Goal: Information Seeking & Learning: Learn about a topic

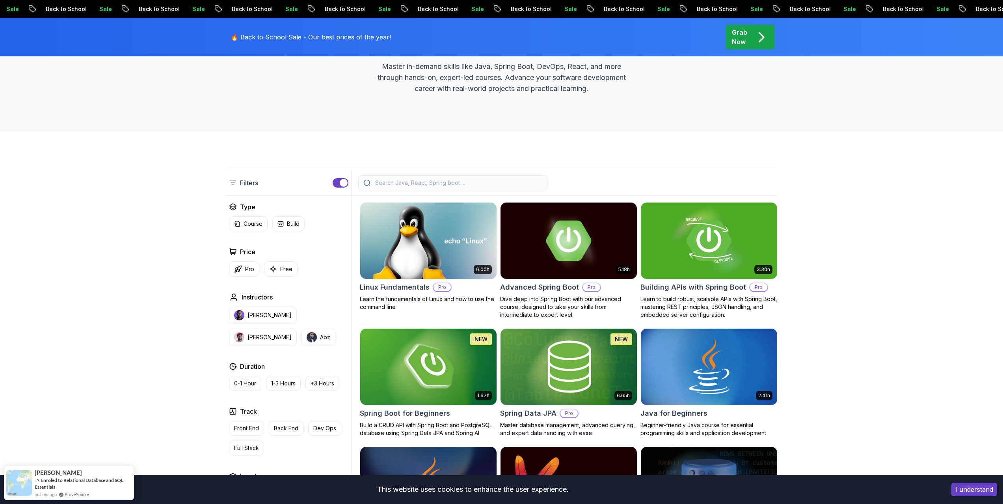
scroll to position [122, 0]
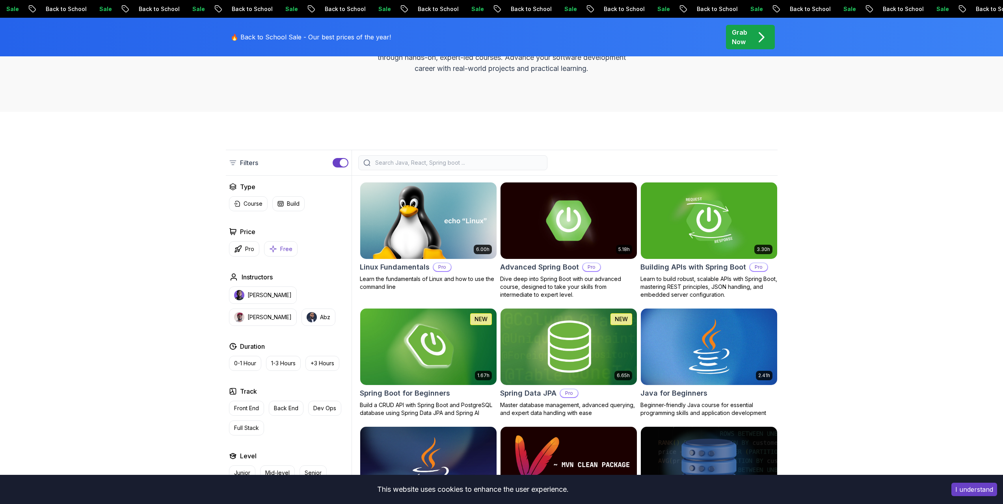
click at [292, 248] on button "Free" at bounding box center [280, 248] width 33 height 15
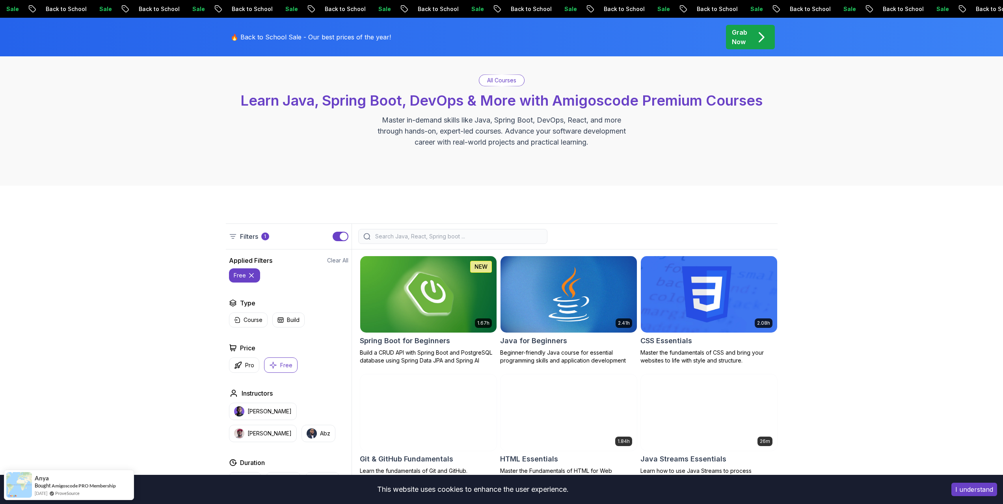
scroll to position [48, 0]
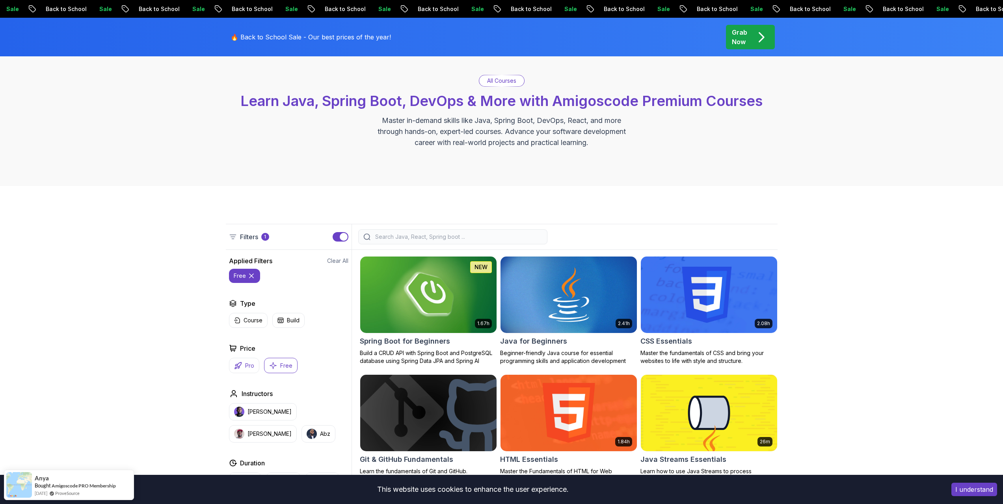
click at [245, 366] on p "Pro" at bounding box center [249, 366] width 9 height 8
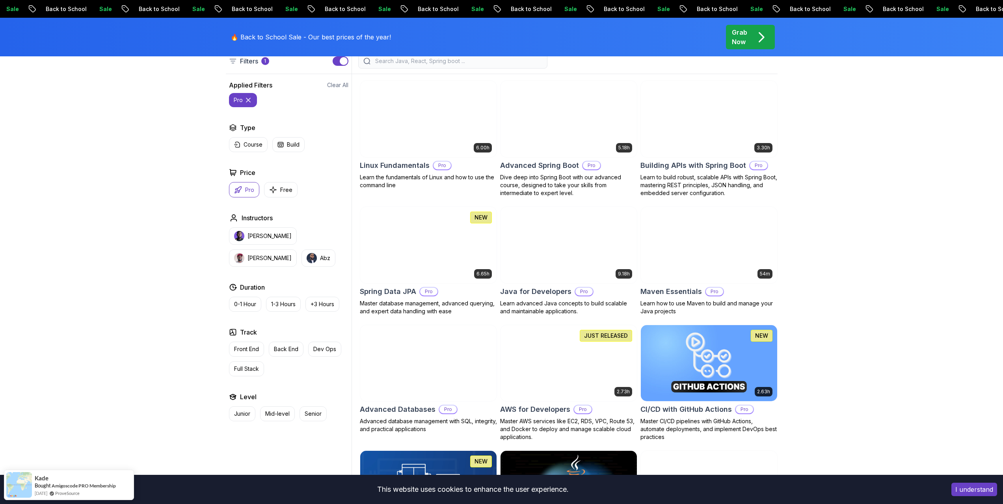
scroll to position [224, 0]
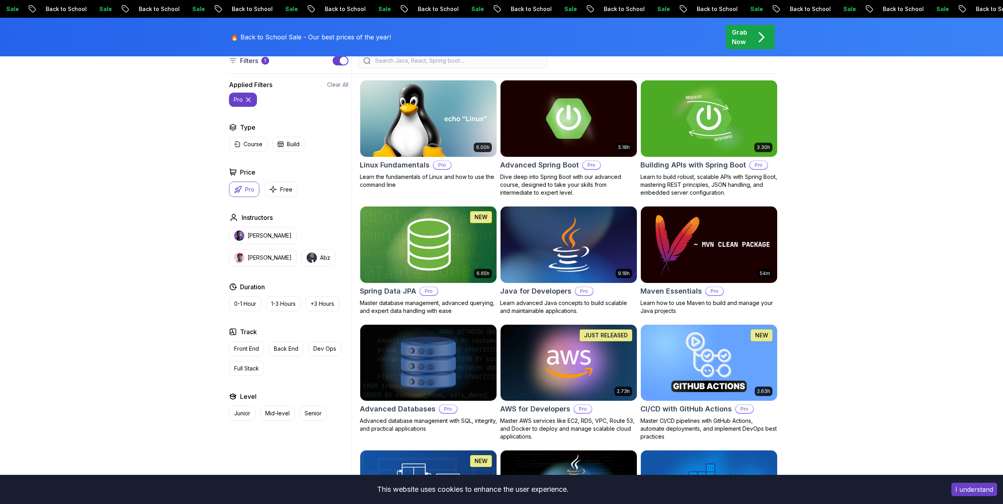
click at [242, 189] on icon "button" at bounding box center [238, 190] width 8 height 8
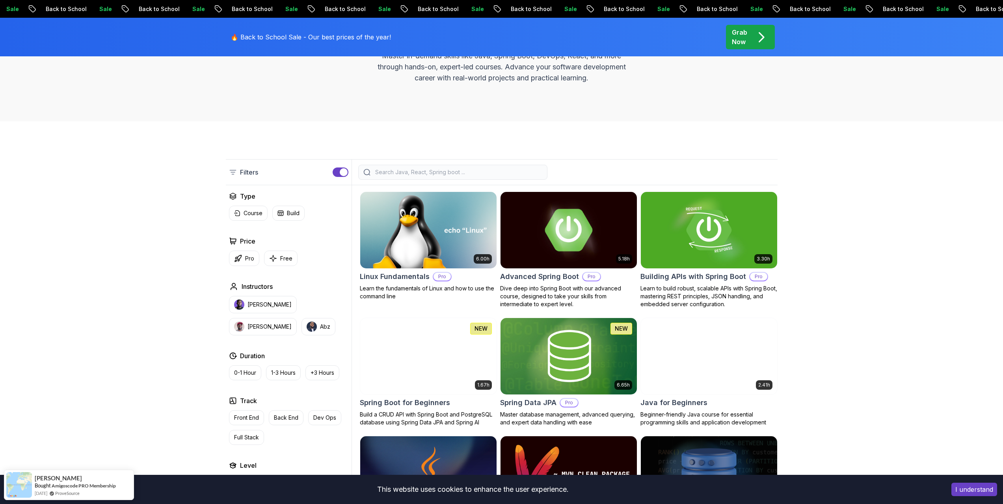
scroll to position [113, 0]
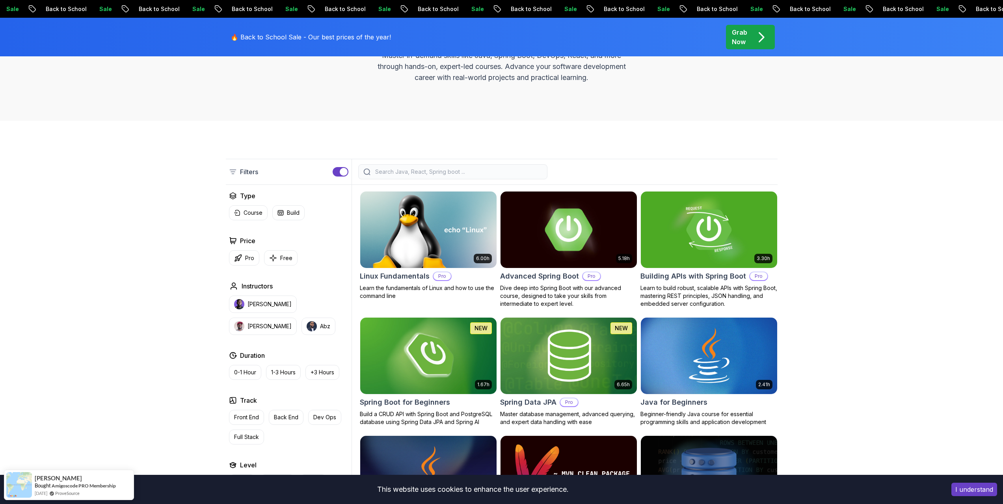
click at [552, 235] on img at bounding box center [568, 230] width 143 height 80
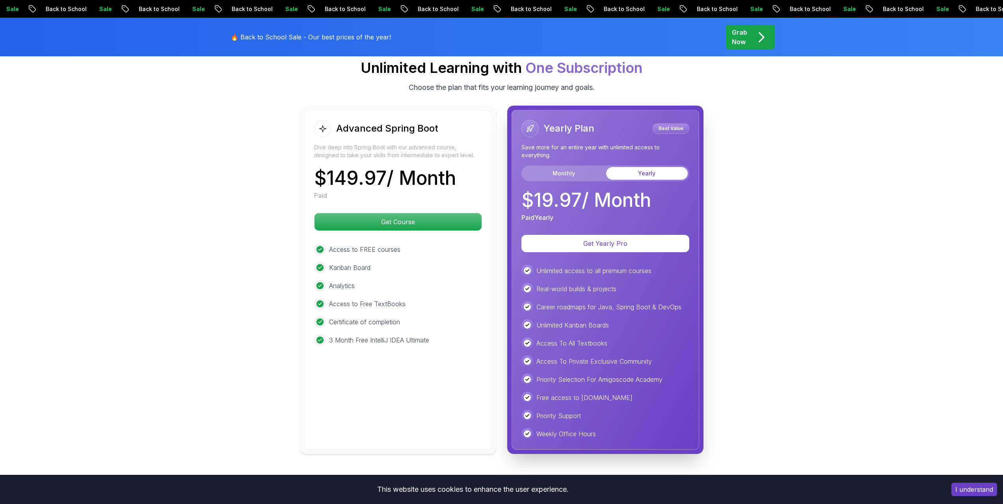
scroll to position [1735, 0]
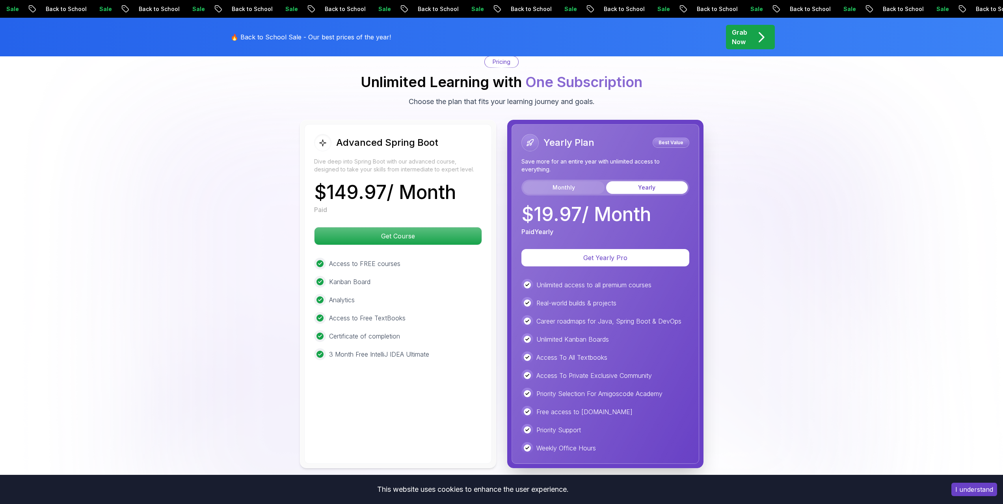
click at [573, 181] on button "Monthly" at bounding box center [564, 187] width 82 height 13
click at [626, 181] on button "Yearly" at bounding box center [647, 187] width 82 height 13
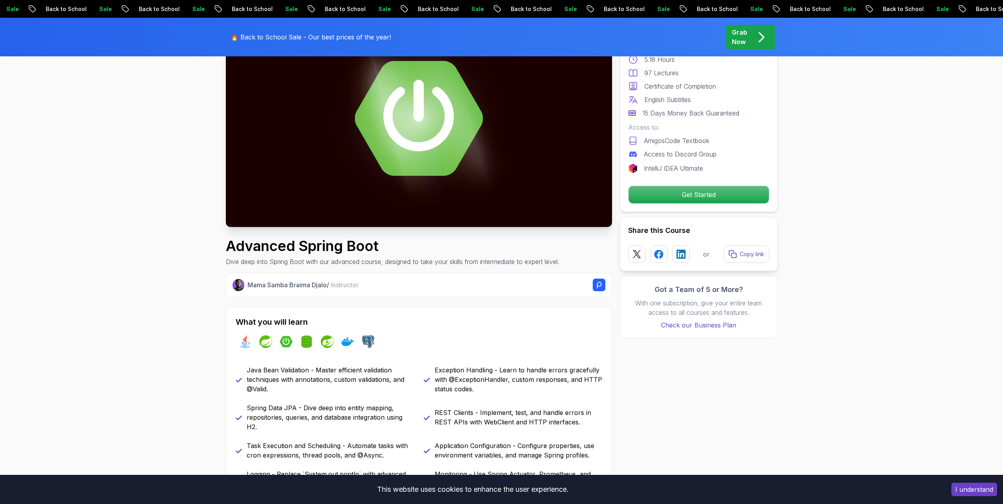
scroll to position [0, 0]
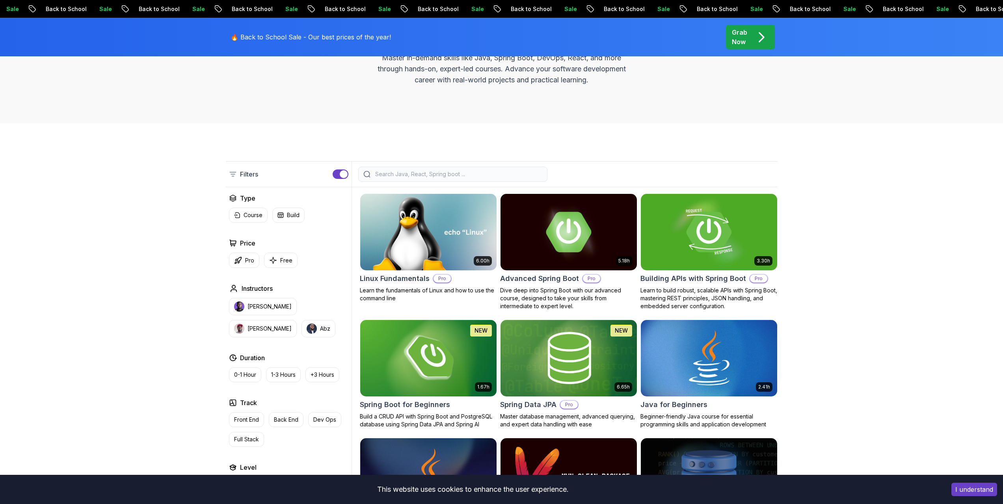
scroll to position [113, 0]
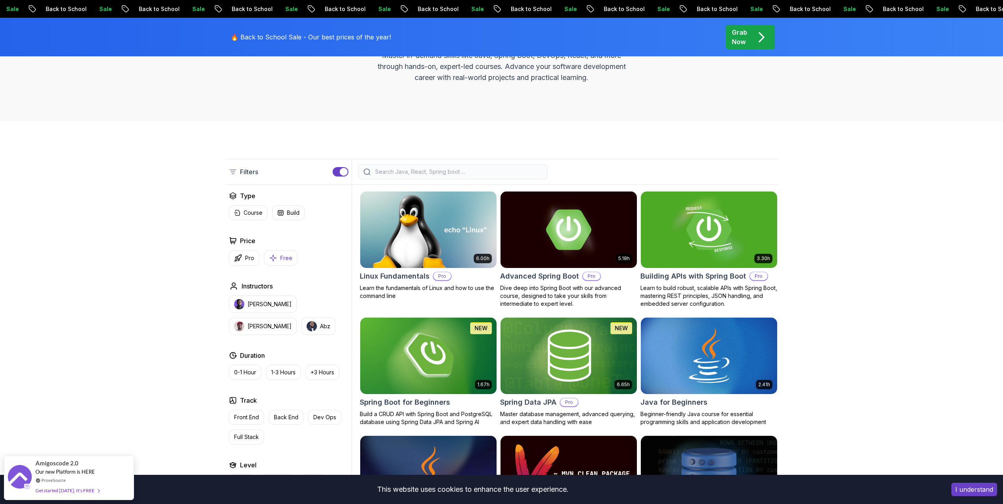
click at [286, 260] on p "Free" at bounding box center [286, 258] width 12 height 8
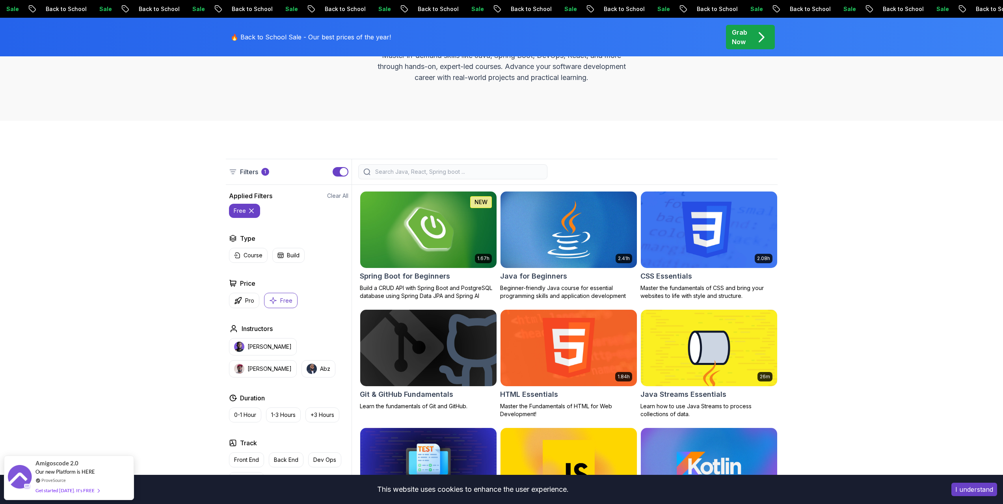
click at [590, 234] on img at bounding box center [568, 230] width 143 height 80
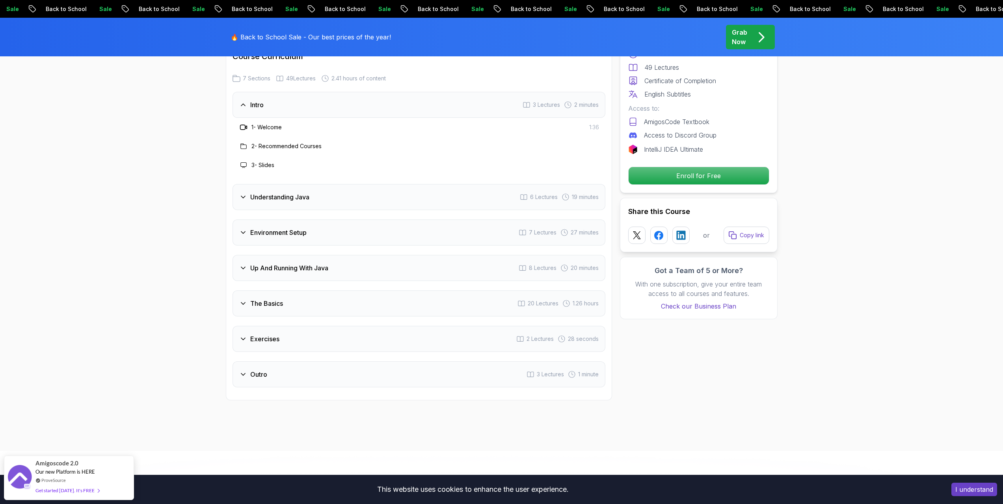
scroll to position [1153, 0]
click at [253, 369] on h3 "Outro" at bounding box center [258, 373] width 17 height 9
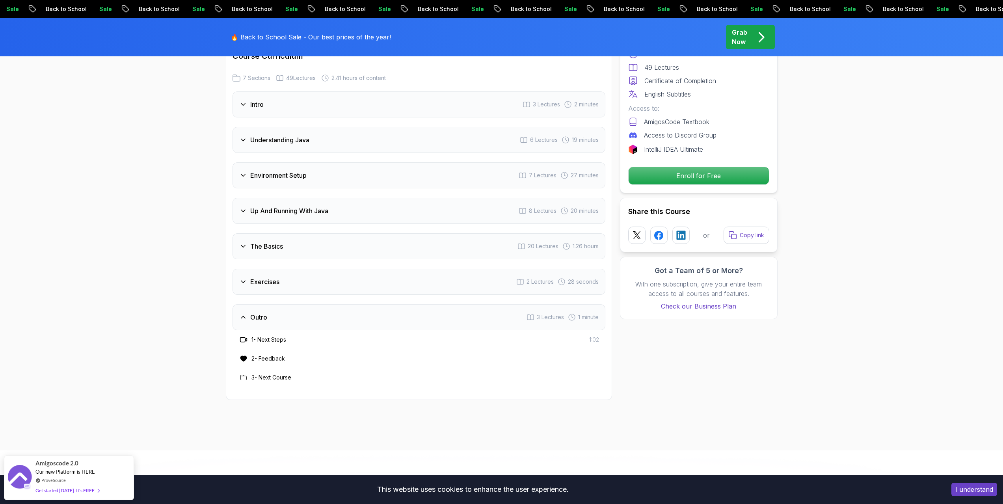
click at [252, 277] on h3 "Exercises" at bounding box center [264, 281] width 29 height 9
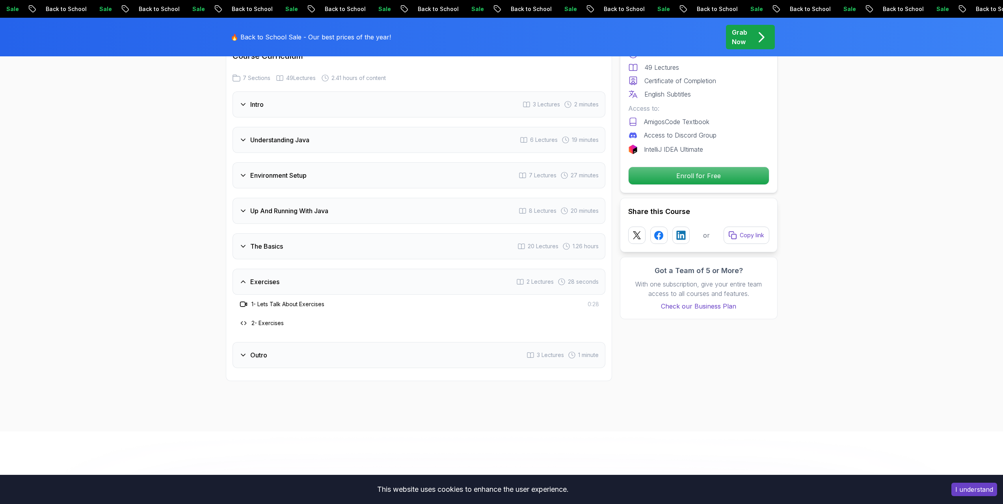
click at [258, 242] on h3 "The Basics" at bounding box center [266, 246] width 33 height 9
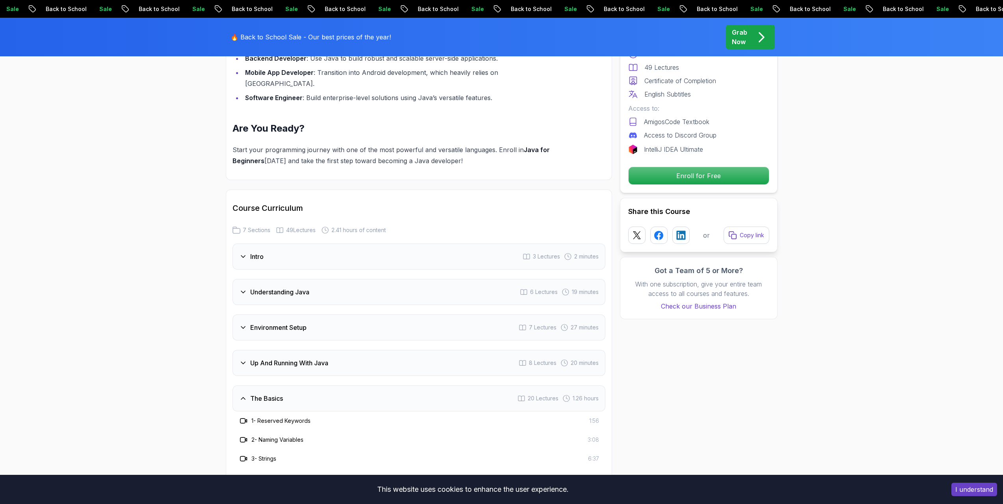
scroll to position [1000, 0]
click at [238, 386] on div "The Basics 20 Lectures 1.26 hours" at bounding box center [419, 399] width 373 height 26
click at [283, 359] on h3 "Up And Running With Java" at bounding box center [289, 363] width 78 height 9
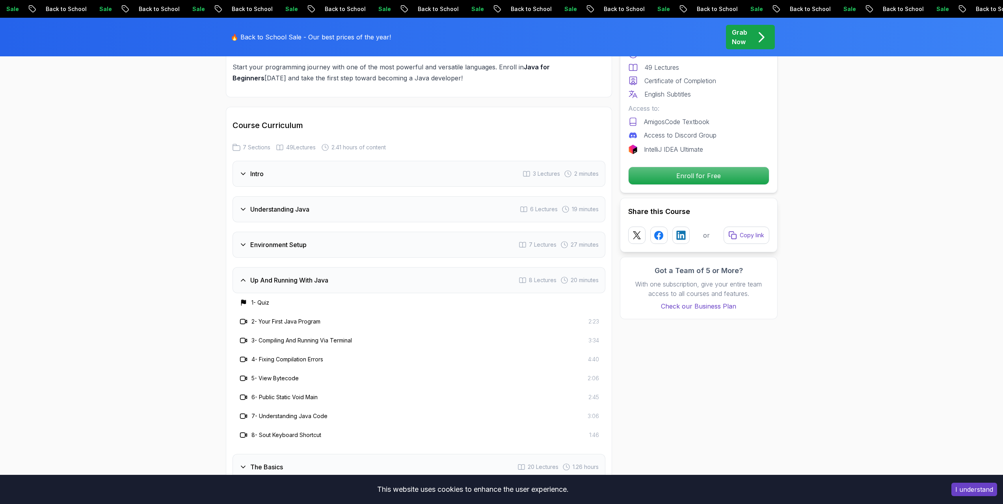
scroll to position [1084, 0]
click at [268, 275] on h3 "Up And Running With Java" at bounding box center [289, 279] width 78 height 9
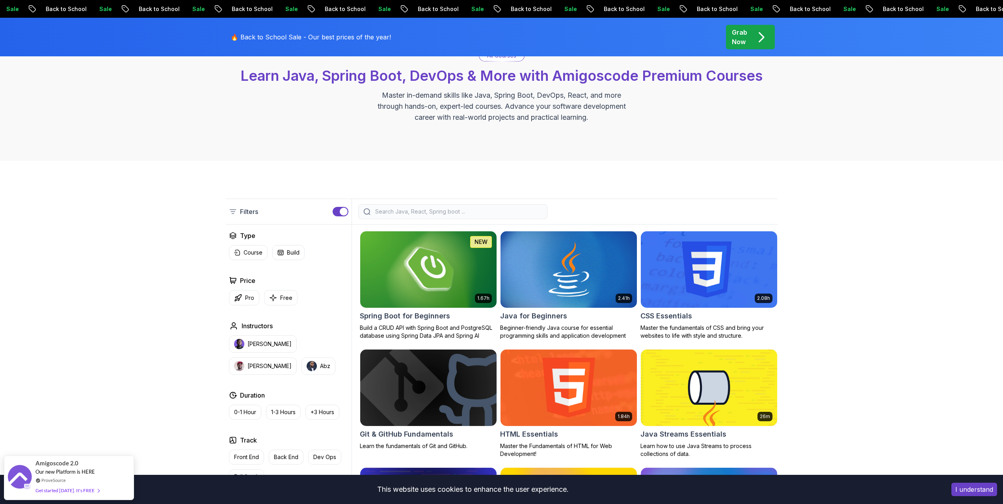
scroll to position [73, 0]
click at [394, 216] on input "search" at bounding box center [458, 212] width 169 height 8
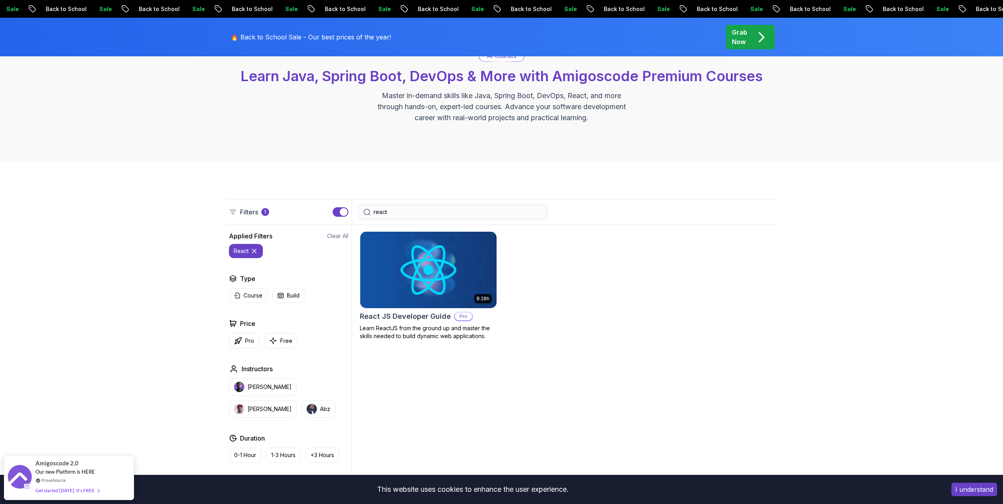
click at [393, 210] on input "react" at bounding box center [458, 212] width 169 height 8
click at [398, 212] on input "react" at bounding box center [458, 212] width 169 height 8
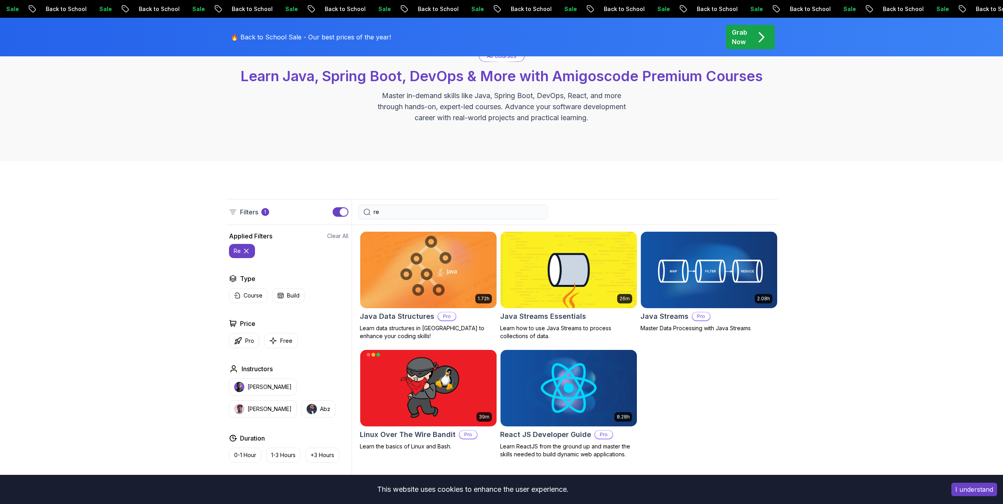
type input "r"
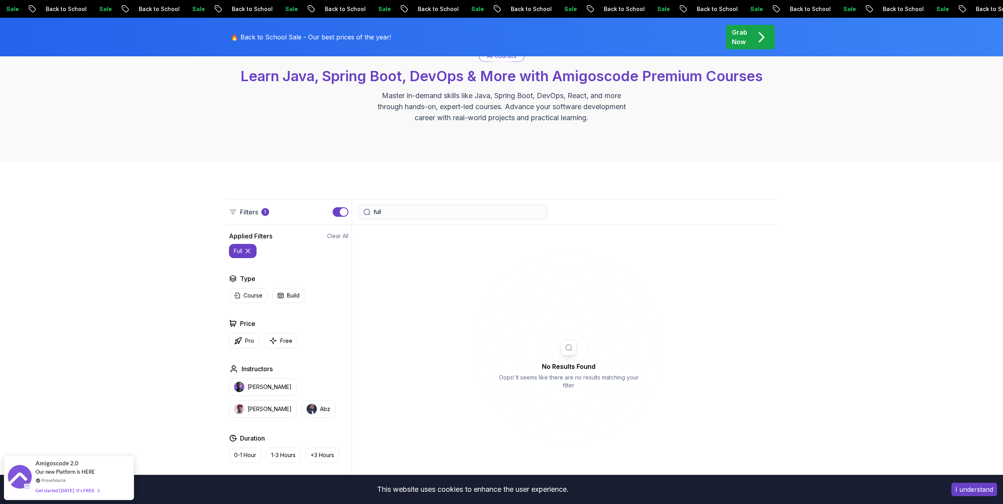
click at [336, 213] on button "button" at bounding box center [341, 211] width 16 height 9
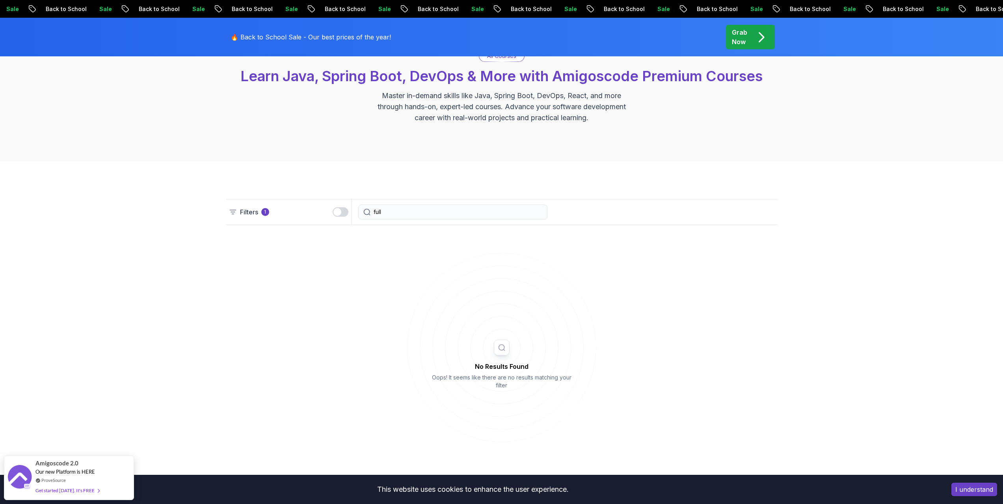
click at [344, 213] on button "button" at bounding box center [341, 211] width 16 height 9
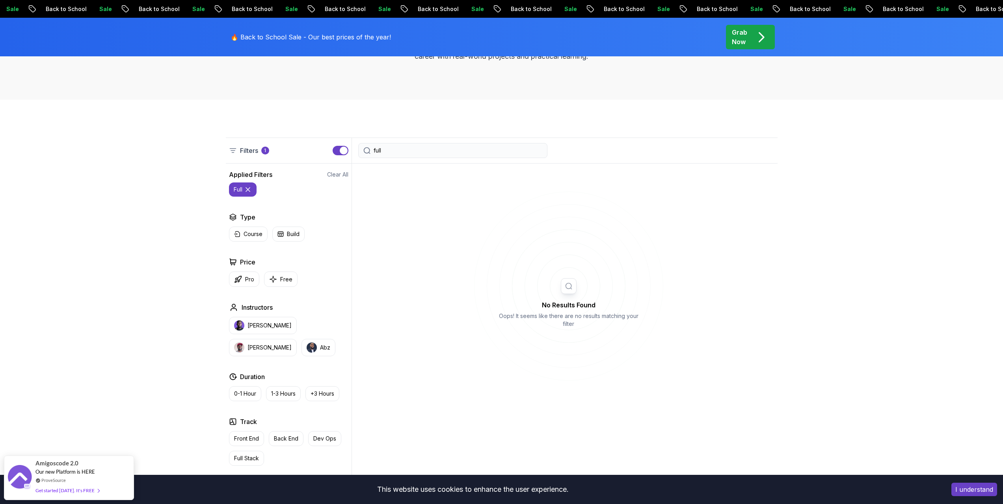
scroll to position [134, 0]
click at [397, 152] on input "full" at bounding box center [458, 151] width 169 height 8
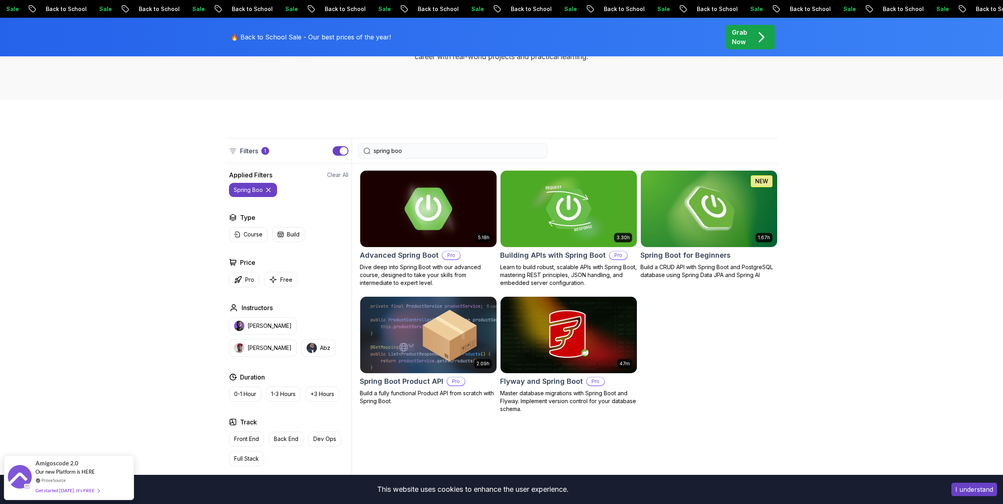
type input "spring boo"
click at [425, 197] on img at bounding box center [428, 209] width 143 height 80
